Goal: Use online tool/utility: Use online tool/utility

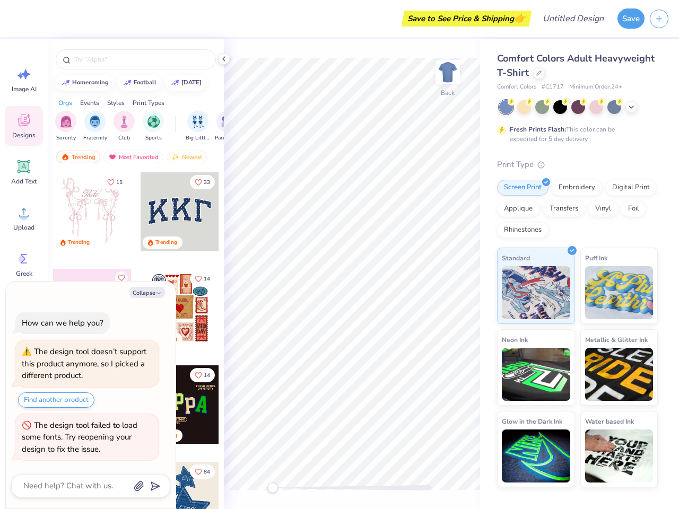
type textarea "x"
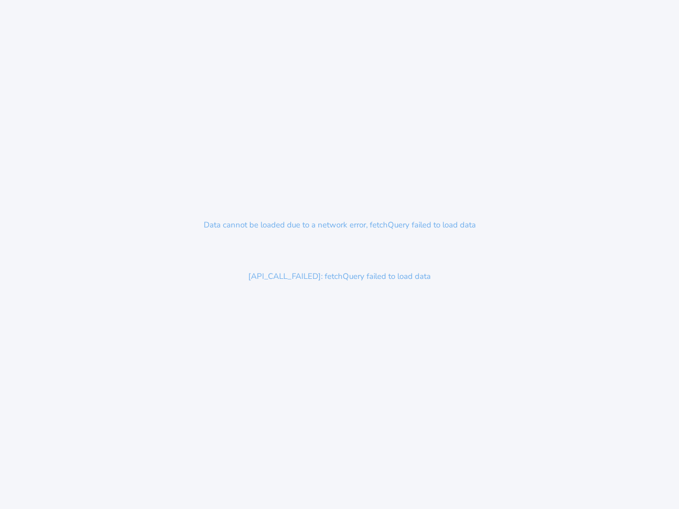
click at [340, 255] on div "Data cannot be loaded due to a network error, fetchQuery failed to load data [A…" at bounding box center [339, 254] width 679 height 509
